Goal: Information Seeking & Learning: Learn about a topic

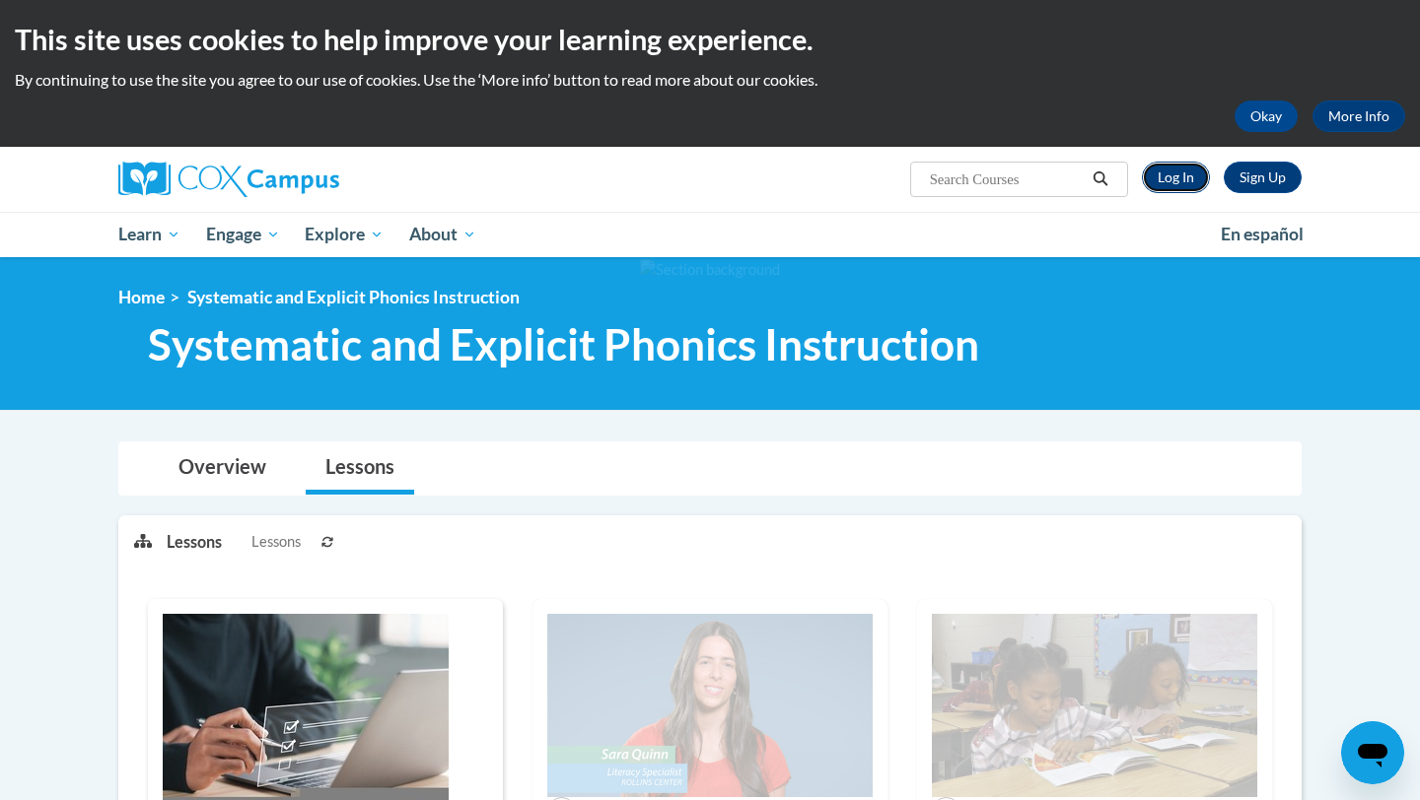
click at [1173, 184] on link "Log In" at bounding box center [1176, 178] width 68 height 32
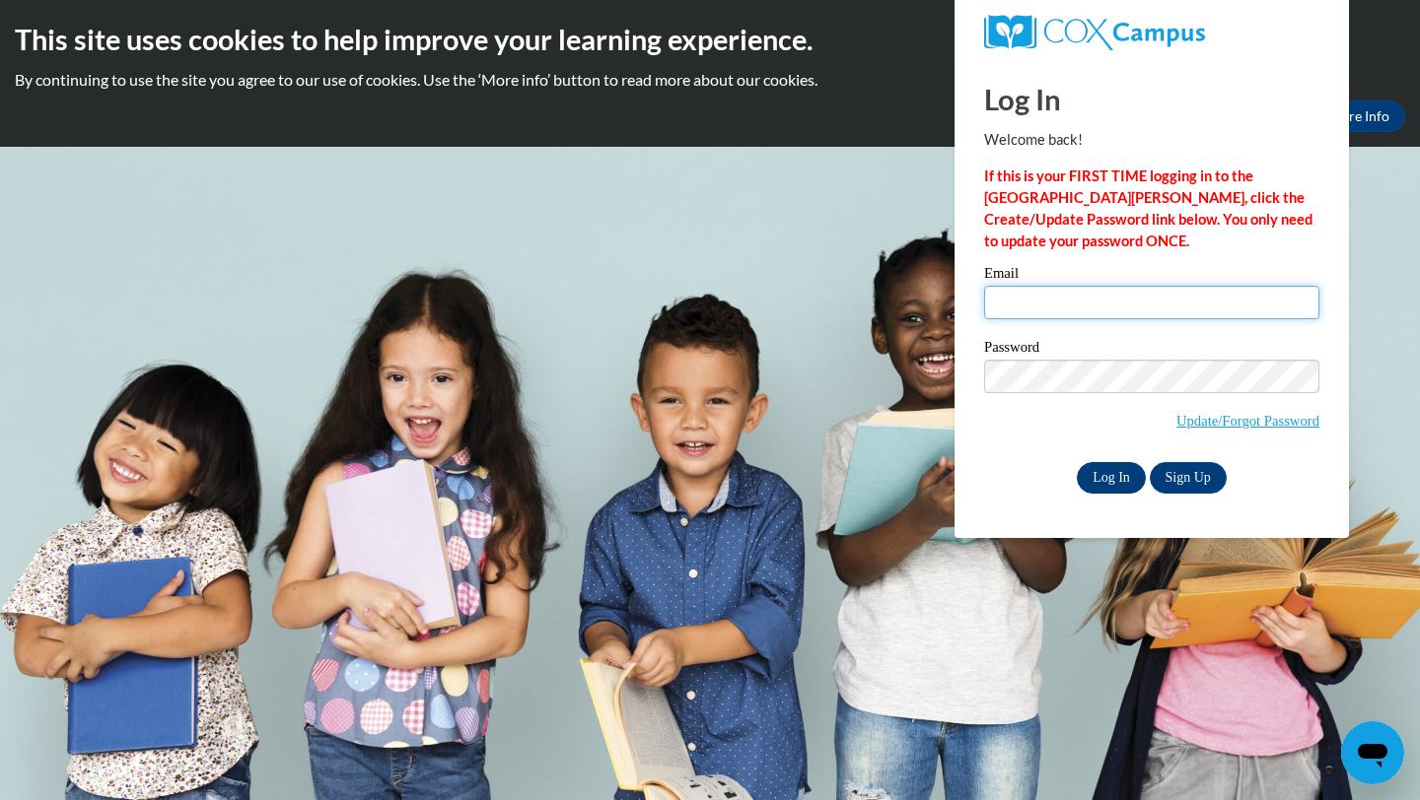
type input "jwhite34@my.waketech.edu"
click at [1122, 474] on input "Log In" at bounding box center [1110, 478] width 69 height 32
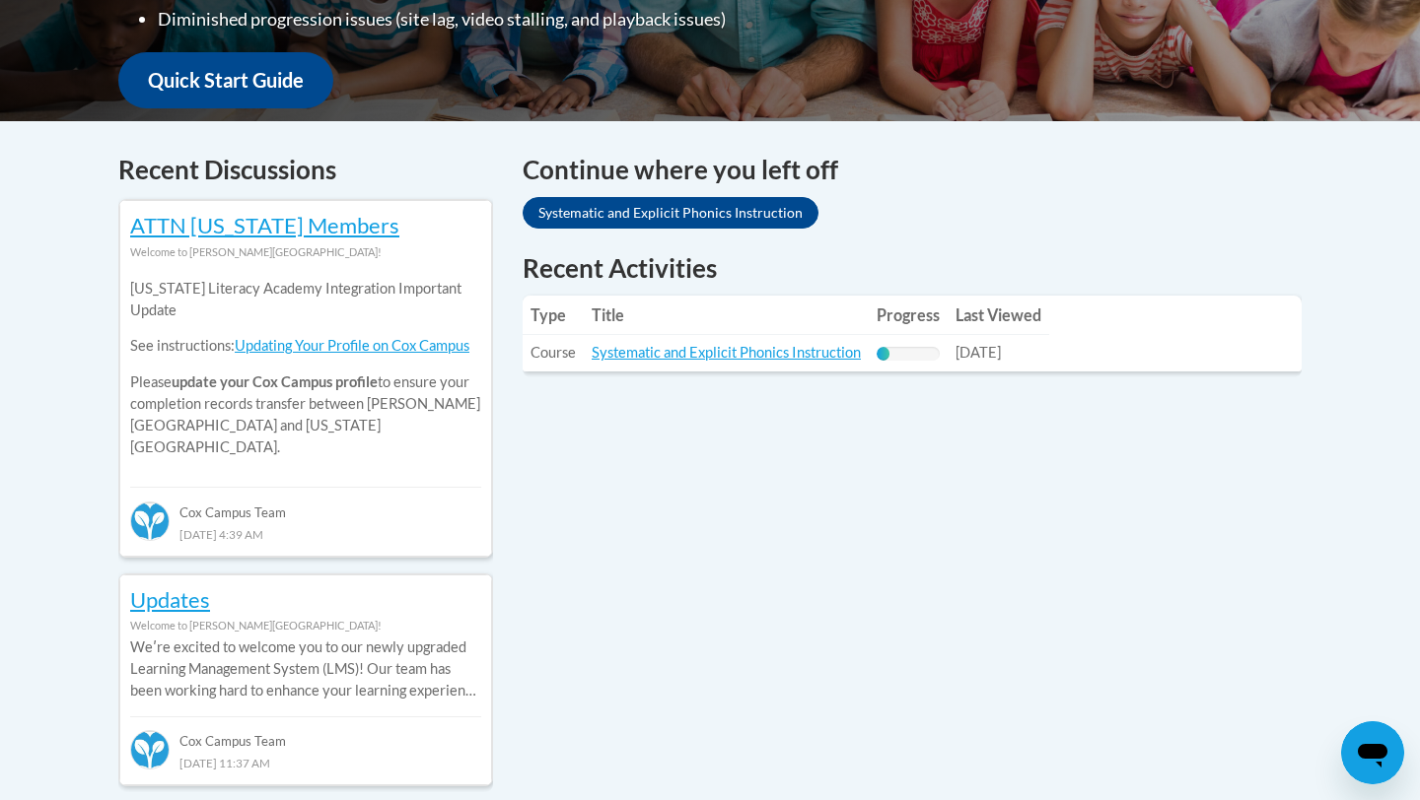
scroll to position [726, 0]
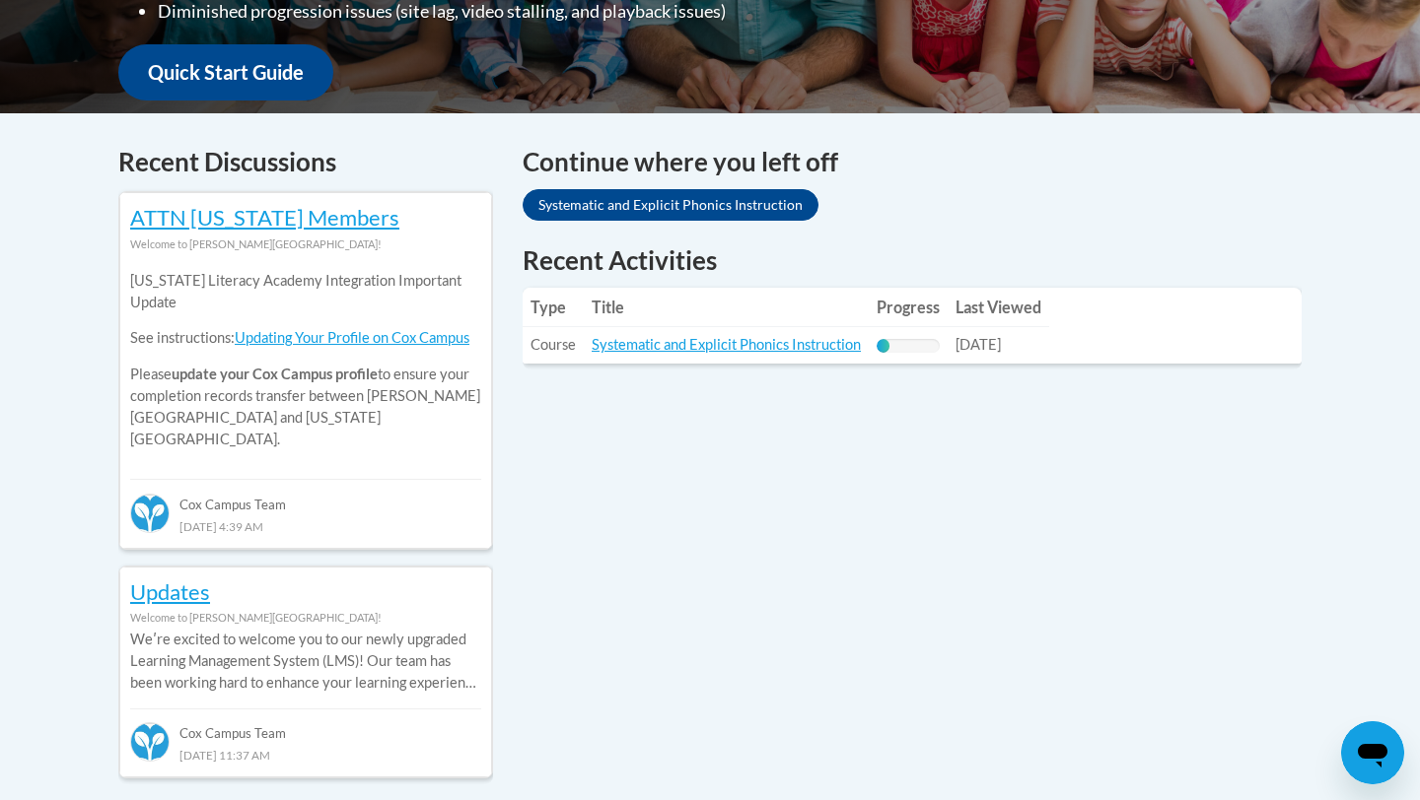
click at [774, 357] on td "Title: Systematic and Explicit Phonics Instruction" at bounding box center [726, 345] width 285 height 36
click at [777, 350] on link "Systematic and Explicit Phonics Instruction" at bounding box center [725, 344] width 269 height 17
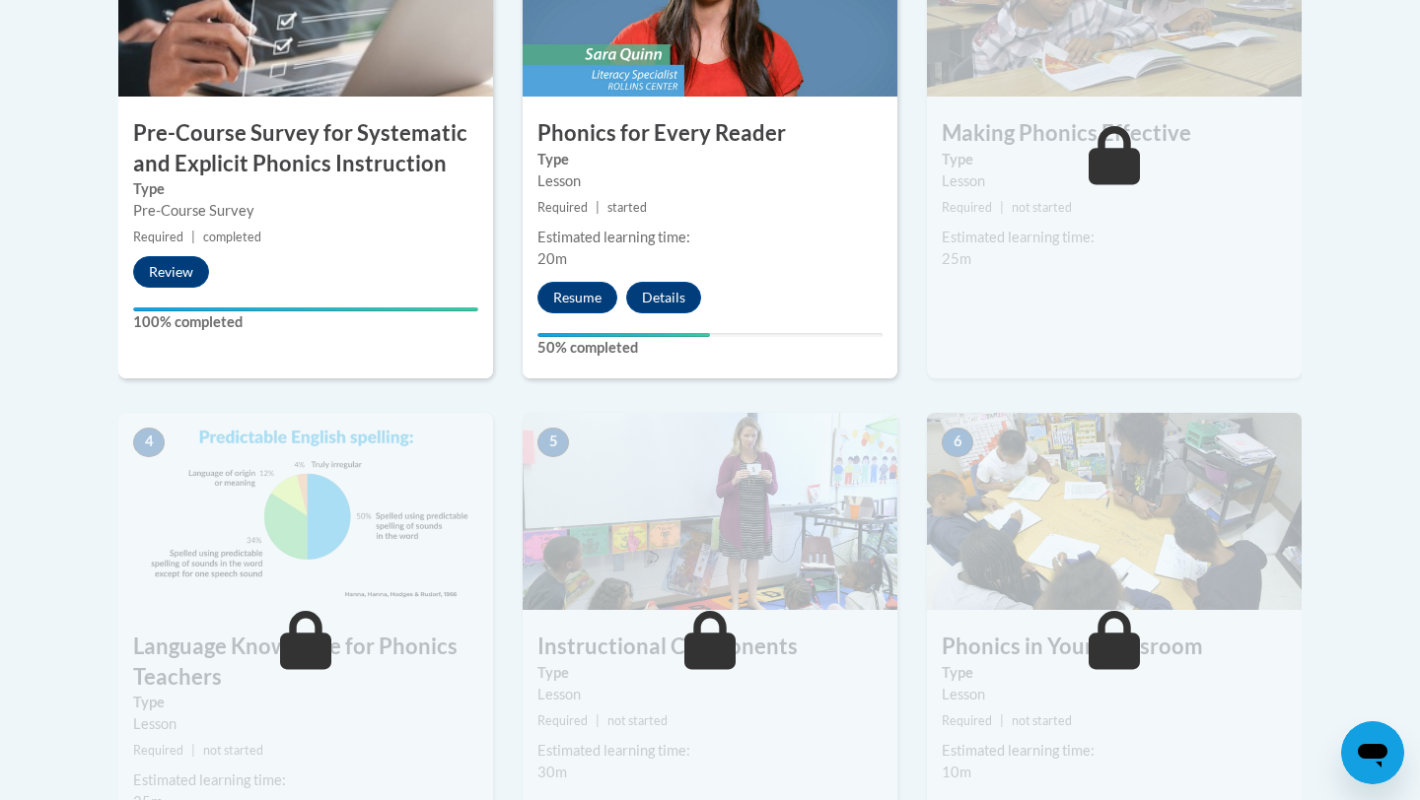
scroll to position [794, 0]
click at [573, 303] on button "Resume" at bounding box center [577, 297] width 80 height 32
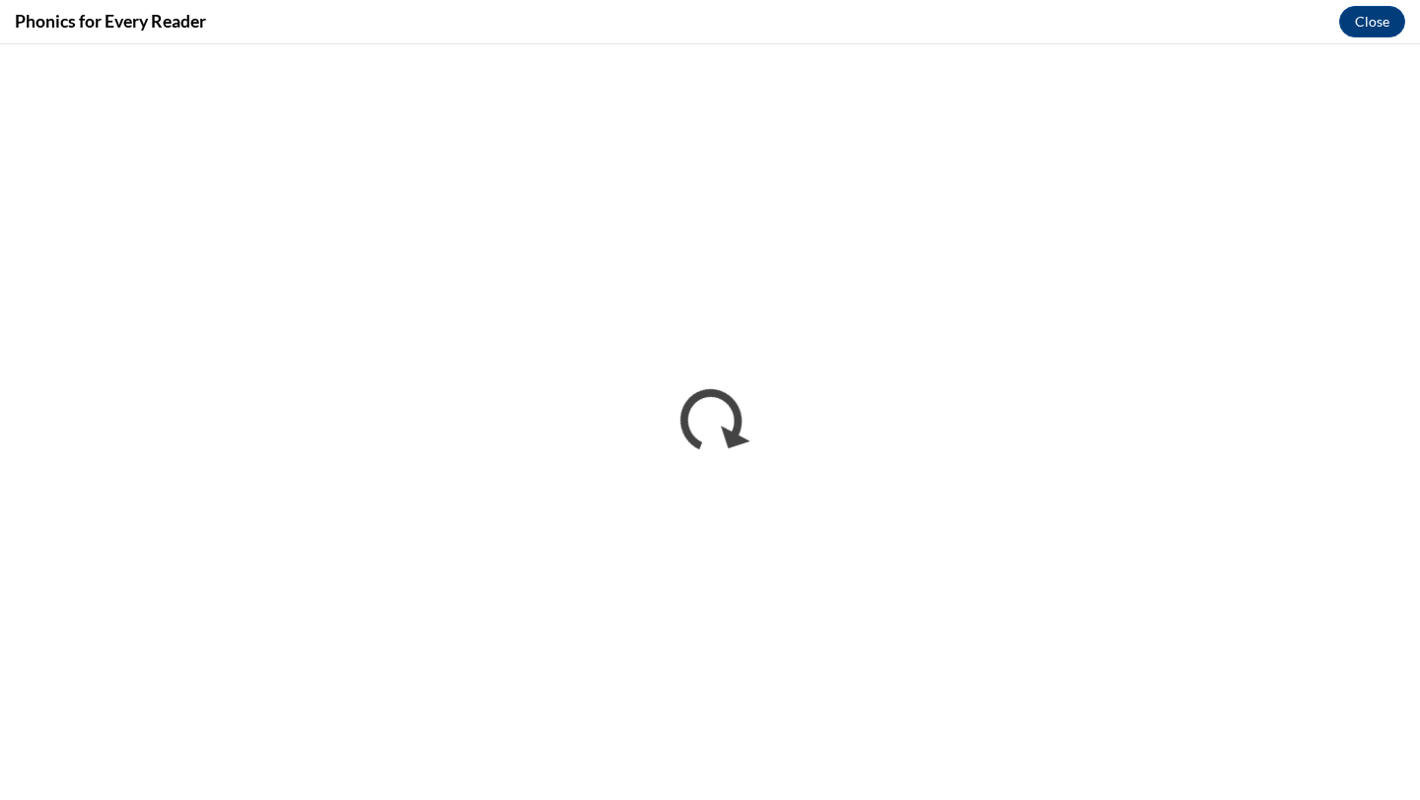
scroll to position [0, 0]
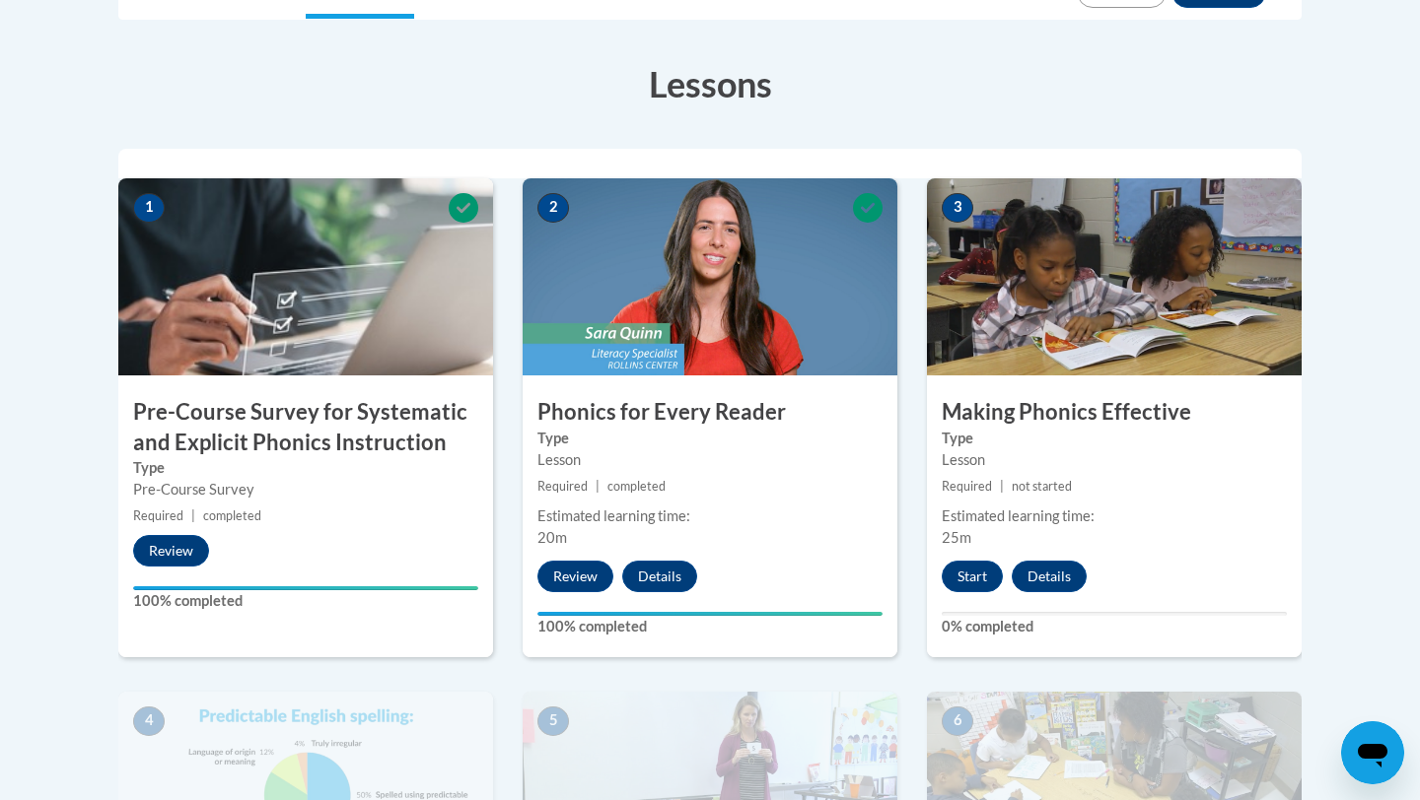
scroll to position [516, 0]
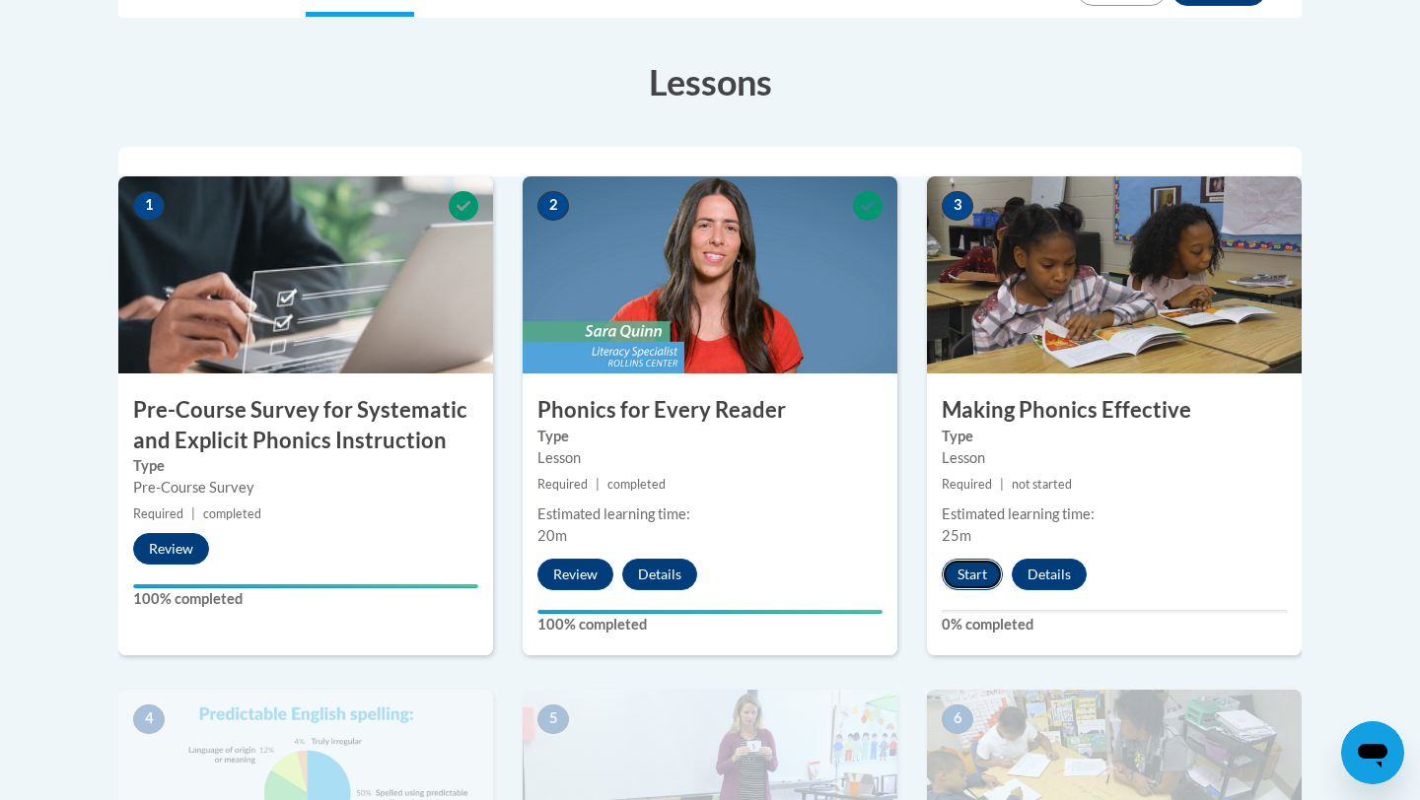
click at [963, 567] on button "Start" at bounding box center [971, 575] width 61 height 32
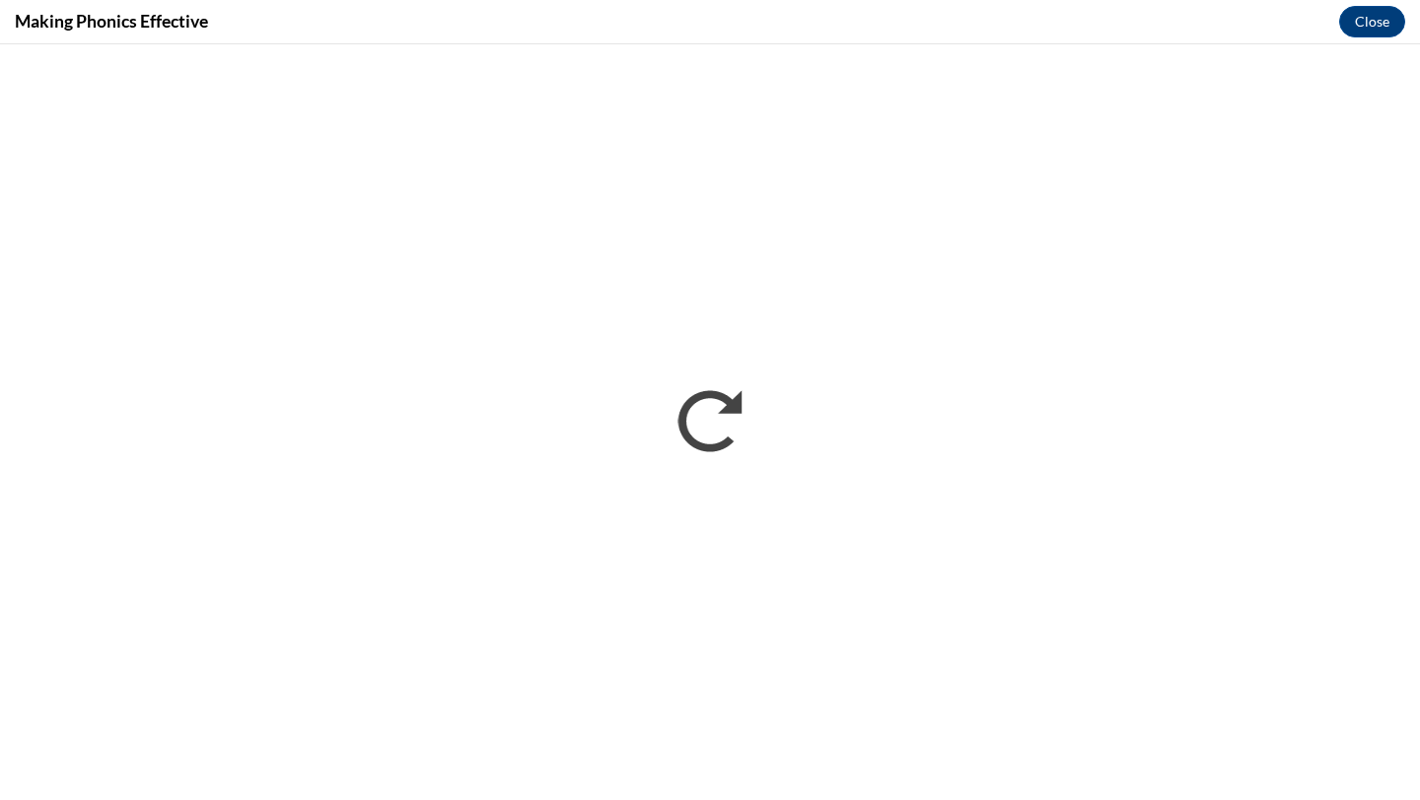
scroll to position [0, 0]
